Goal: Understand process/instructions

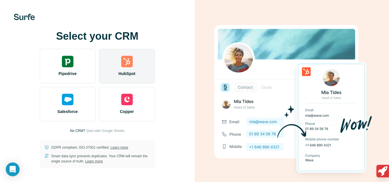
click at [115, 65] on div "HubSpot" at bounding box center [127, 66] width 56 height 35
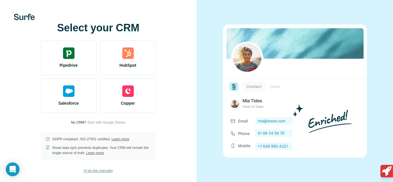
click at [100, 171] on span "I’ll do this manually" at bounding box center [98, 170] width 29 height 5
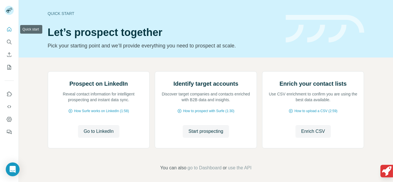
click at [8, 30] on icon "Quick start" at bounding box center [9, 29] width 6 height 6
click at [63, 14] on div "Quick start" at bounding box center [163, 14] width 231 height 6
